Goal: Find specific page/section: Find specific page/section

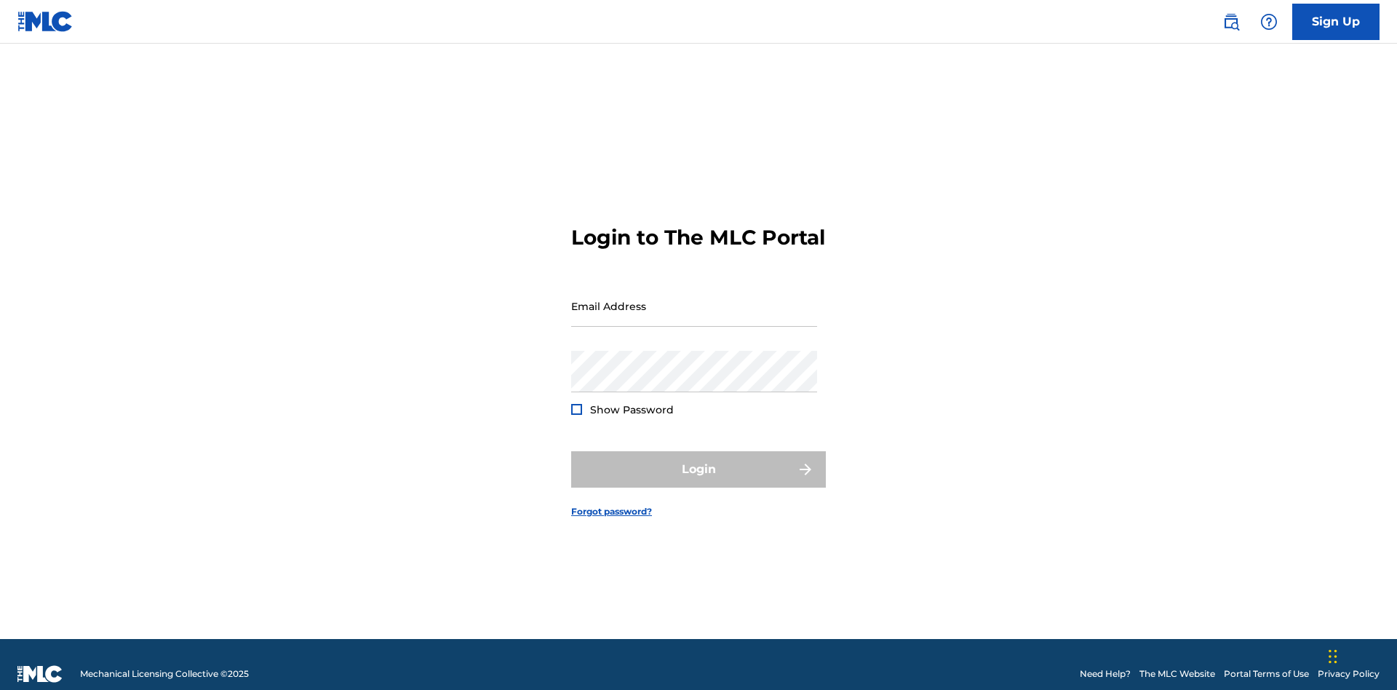
scroll to position [19, 0]
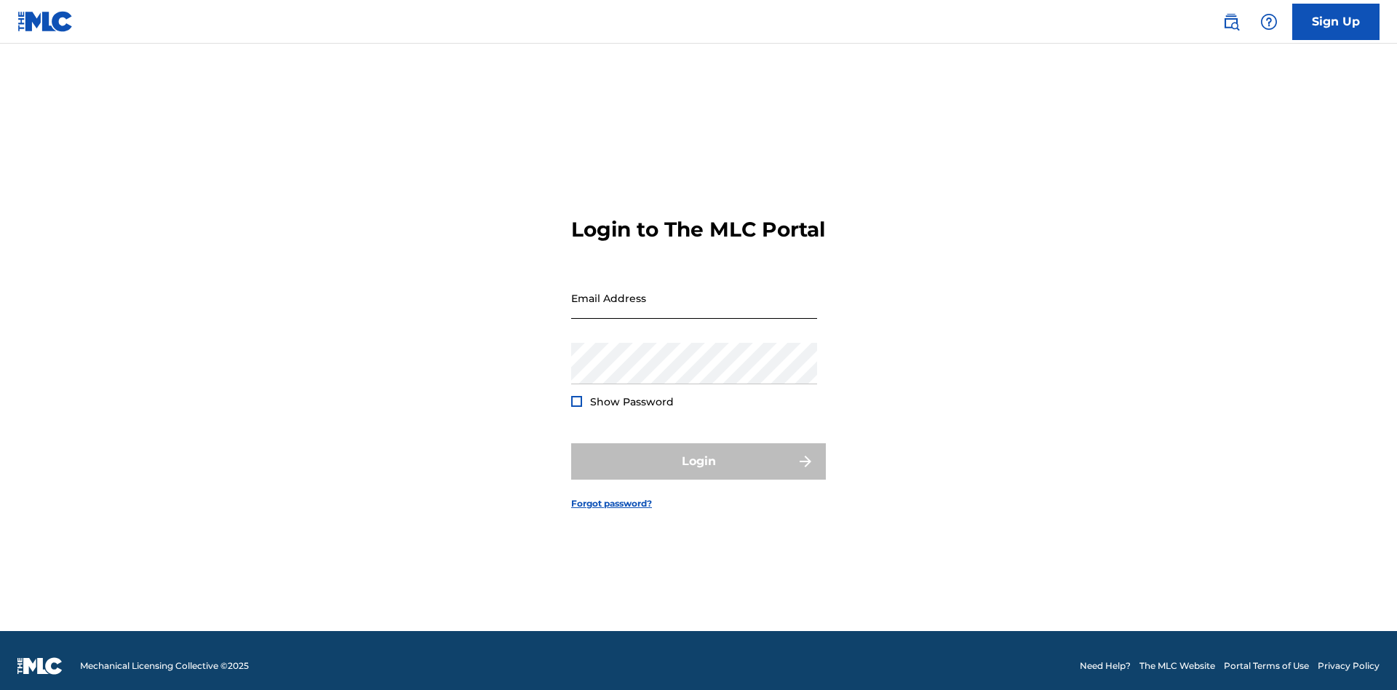
click at [694, 299] on input "Email Address" at bounding box center [694, 297] width 246 height 41
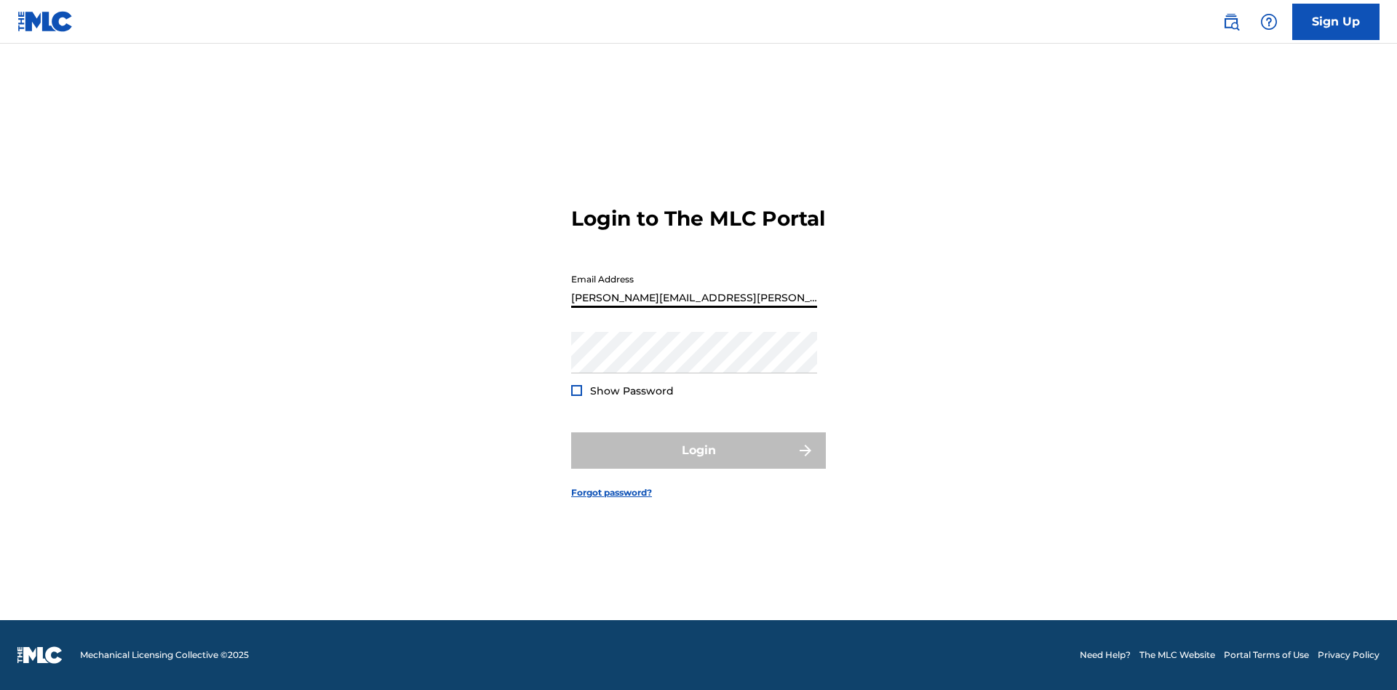
type input "[PERSON_NAME][EMAIL_ADDRESS][PERSON_NAME][DOMAIN_NAME]"
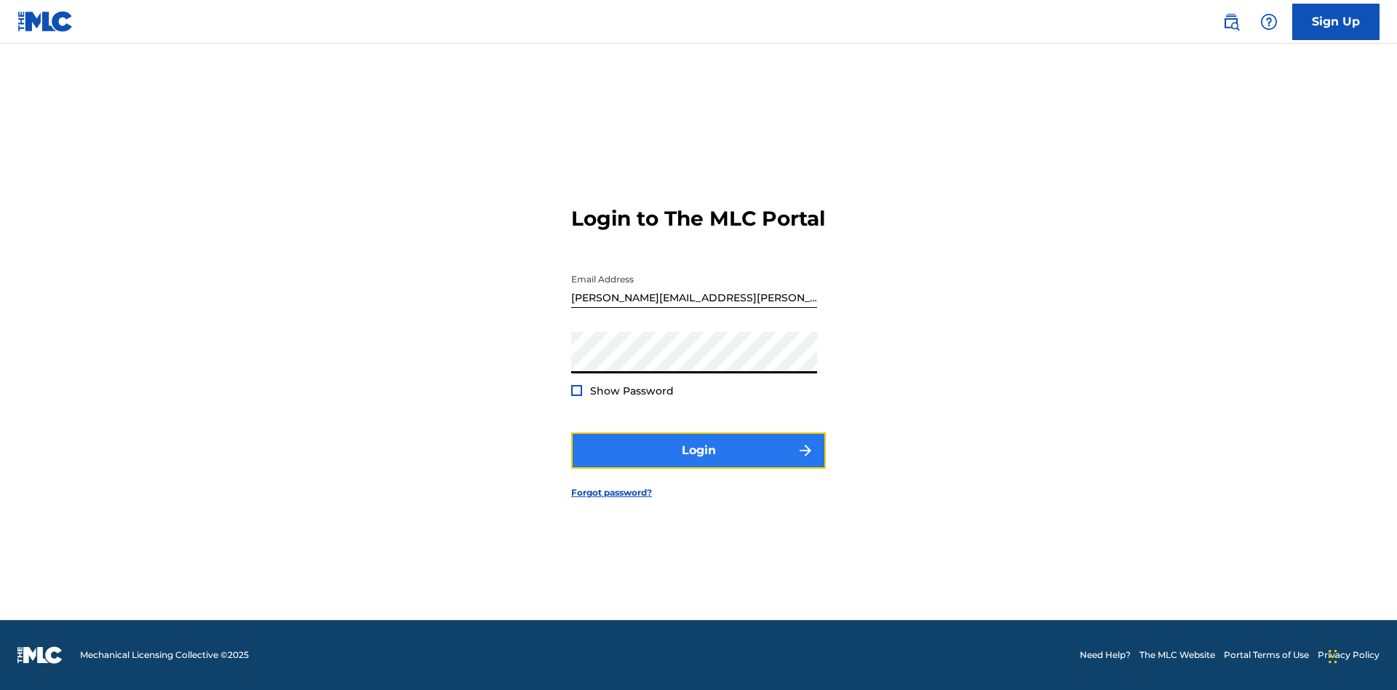
click at [699, 463] on button "Login" at bounding box center [698, 450] width 255 height 36
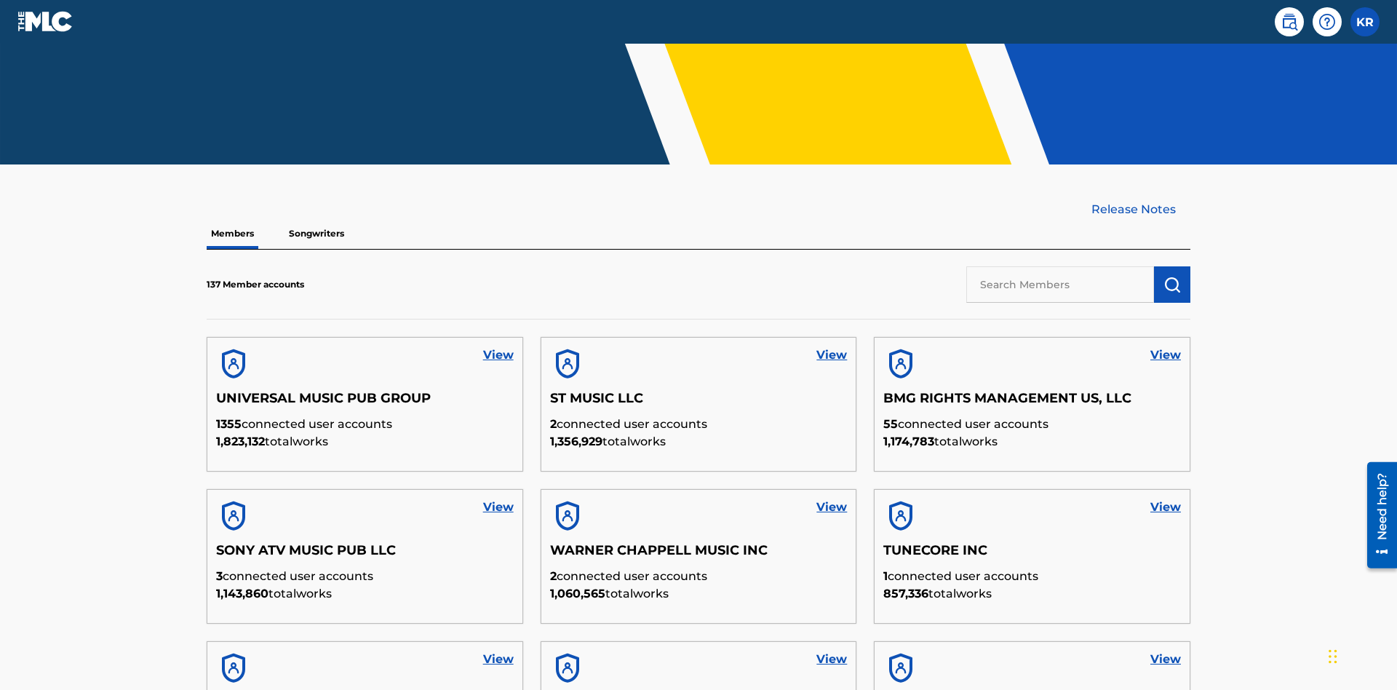
click at [1060, 266] on input "text" at bounding box center [1060, 284] width 188 height 36
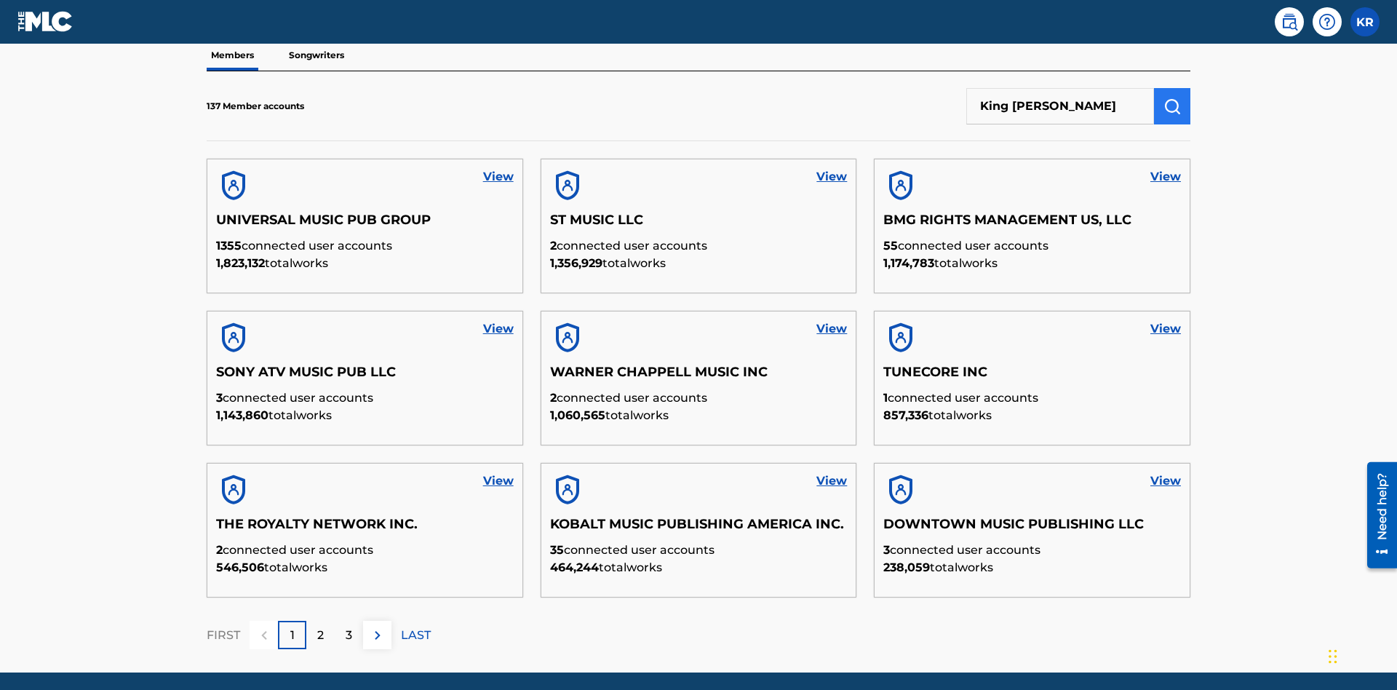
type input "King [PERSON_NAME]"
click at [1172, 98] on img "submit" at bounding box center [1171, 106] width 17 height 17
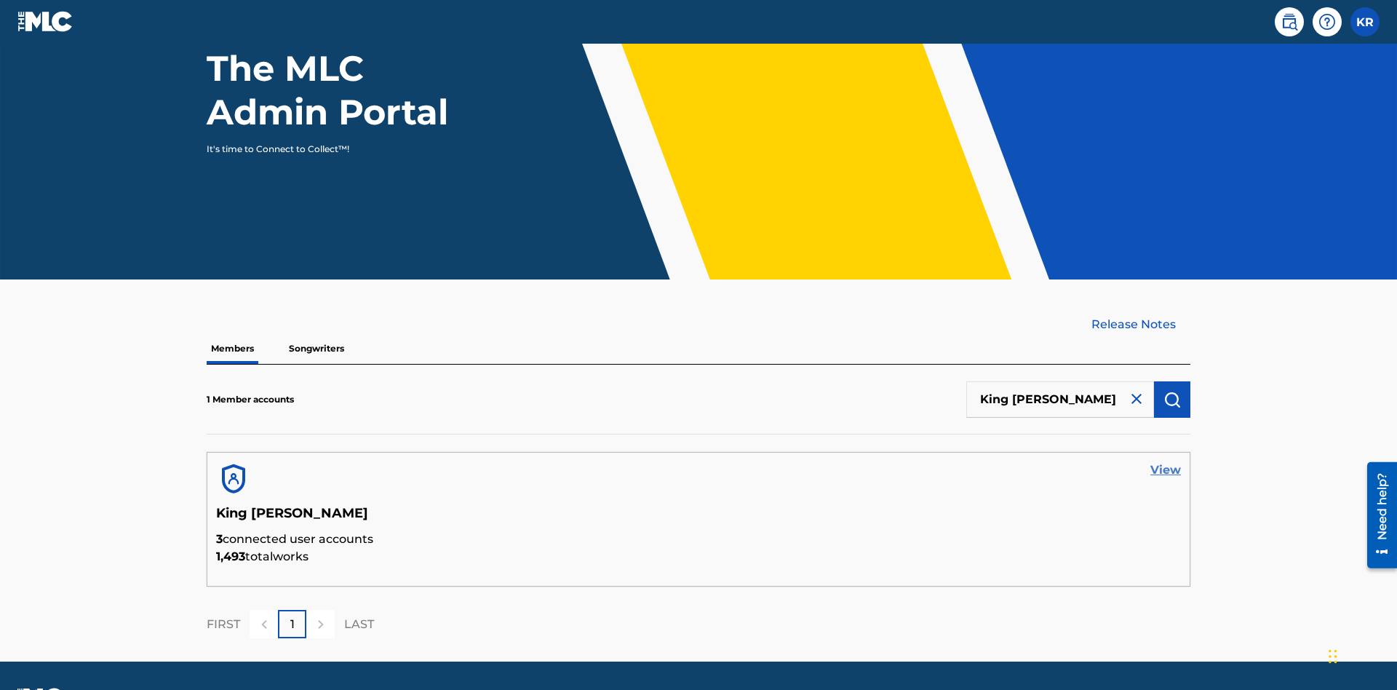
click at [1166, 461] on link "View" at bounding box center [1165, 469] width 31 height 17
